Goal: Task Accomplishment & Management: Manage account settings

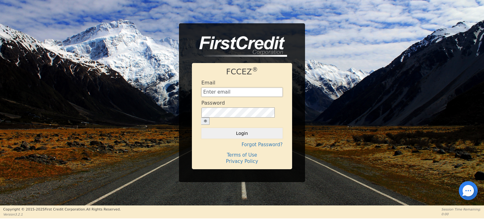
type input "[EMAIL_ADDRESS][DOMAIN_NAME]"
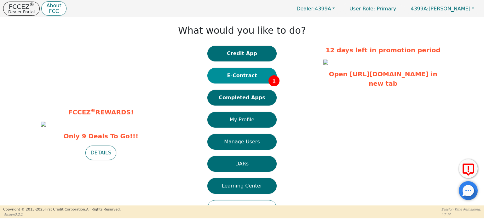
click at [238, 78] on button "E-Contract 1" at bounding box center [241, 76] width 69 height 16
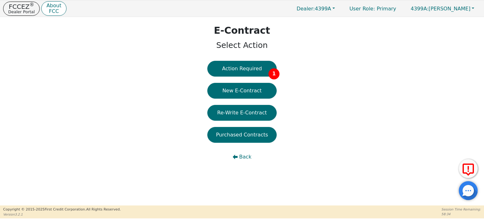
click at [265, 76] on div "Action Required 1 New E-Contract Re-Write E-Contract Purchased Contracts Back" at bounding box center [241, 116] width 69 height 110
click at [264, 69] on button "Action Required 1" at bounding box center [241, 69] width 69 height 16
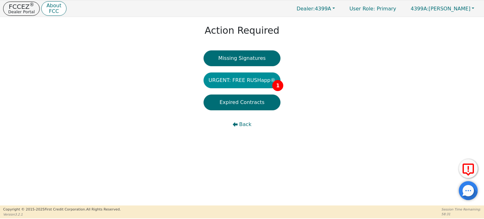
click at [253, 80] on button "URGENT: FREE RUSHapp® 1" at bounding box center [241, 80] width 77 height 16
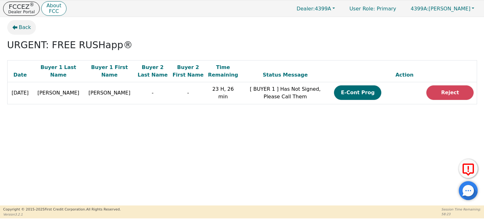
click at [24, 30] on span "Back" at bounding box center [25, 28] width 12 height 8
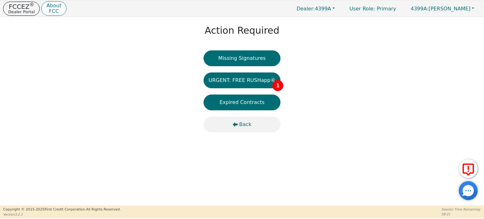
click at [246, 124] on span "Back" at bounding box center [245, 125] width 12 height 8
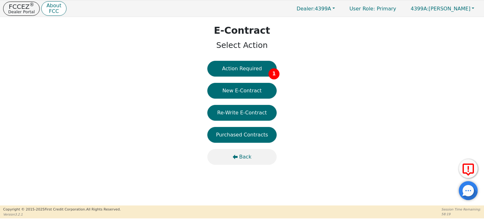
click at [243, 154] on span "Back" at bounding box center [245, 157] width 12 height 8
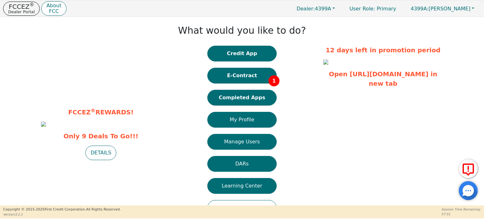
scroll to position [26, 0]
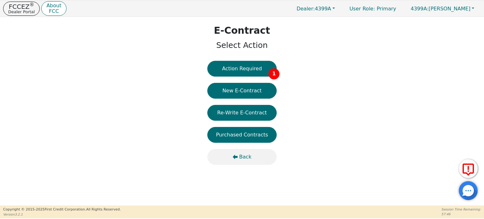
click at [251, 155] on button "Back" at bounding box center [241, 157] width 69 height 16
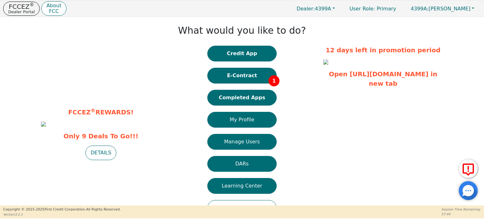
scroll to position [26, 0]
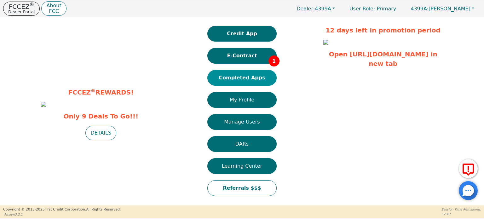
click at [250, 71] on button "Completed Apps" at bounding box center [241, 78] width 69 height 16
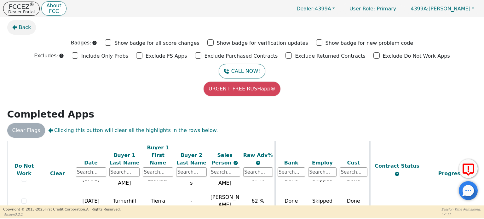
click at [20, 29] on span "Back" at bounding box center [25, 28] width 12 height 8
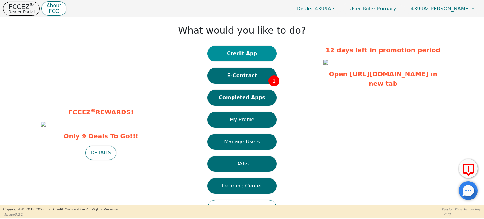
click at [239, 55] on button "Credit App" at bounding box center [241, 54] width 69 height 16
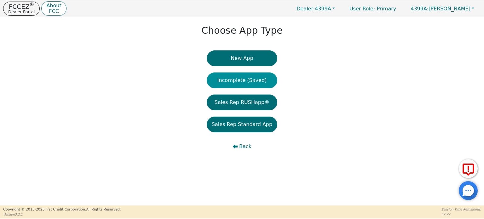
click at [240, 82] on button "Incomplete (Saved)" at bounding box center [242, 80] width 71 height 16
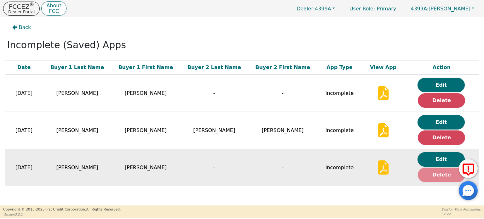
click at [430, 179] on button "Delete" at bounding box center [441, 175] width 47 height 14
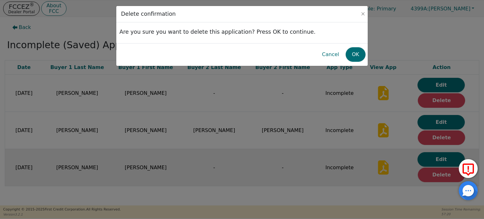
click at [358, 68] on div "Delete confirmation Are you sure you want to delete this application? Press OK …" at bounding box center [242, 109] width 484 height 219
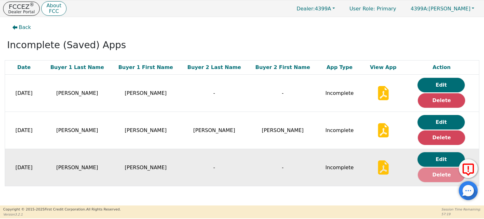
click at [434, 171] on button "Delete" at bounding box center [441, 175] width 47 height 14
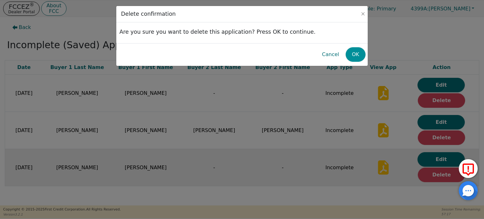
click at [356, 56] on button "OK" at bounding box center [355, 54] width 20 height 14
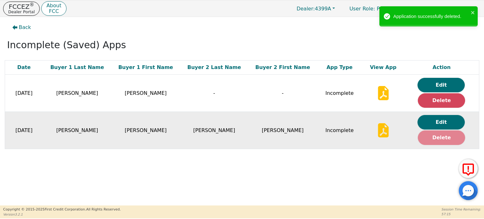
click at [441, 136] on button "Delete" at bounding box center [441, 137] width 47 height 14
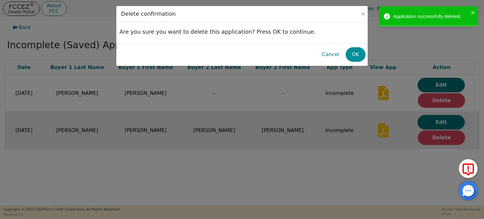
click at [356, 50] on button "OK" at bounding box center [355, 54] width 20 height 14
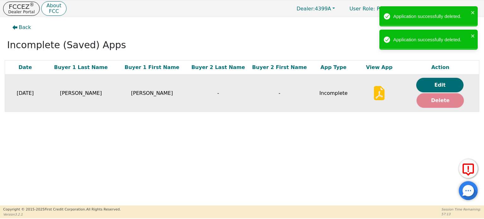
click at [445, 99] on button "Delete" at bounding box center [439, 100] width 47 height 14
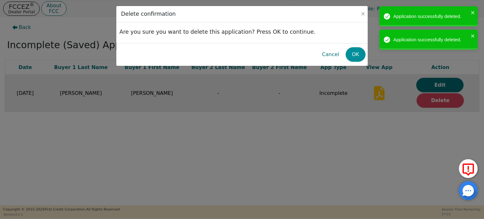
click at [353, 52] on button "OK" at bounding box center [355, 54] width 20 height 14
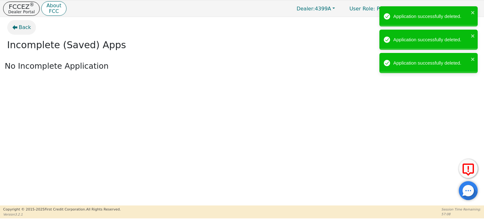
click at [20, 25] on span "Back" at bounding box center [25, 28] width 12 height 8
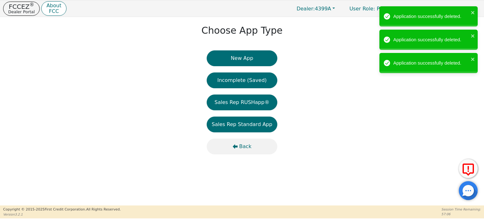
click at [240, 146] on span "Back" at bounding box center [245, 147] width 12 height 8
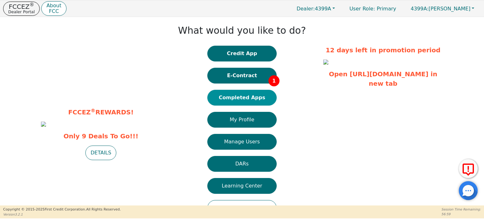
click at [253, 94] on button "Completed Apps" at bounding box center [241, 98] width 69 height 16
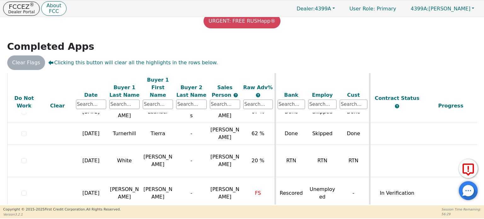
scroll to position [287, 0]
click at [336, 65] on div "Clear Flags Clicking this button will clear all the highlights in the rows belo…" at bounding box center [242, 62] width 474 height 14
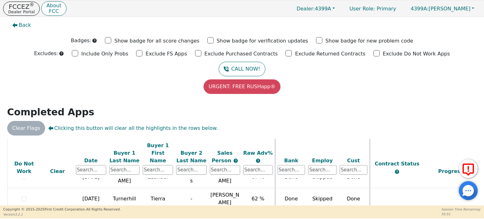
scroll to position [0, 0]
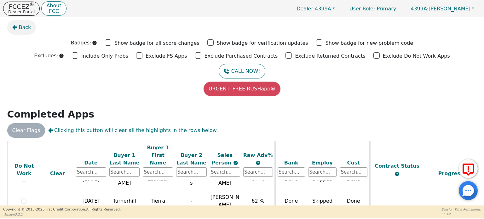
click at [23, 27] on span "Back" at bounding box center [25, 28] width 12 height 8
